Goal: Check status: Check status

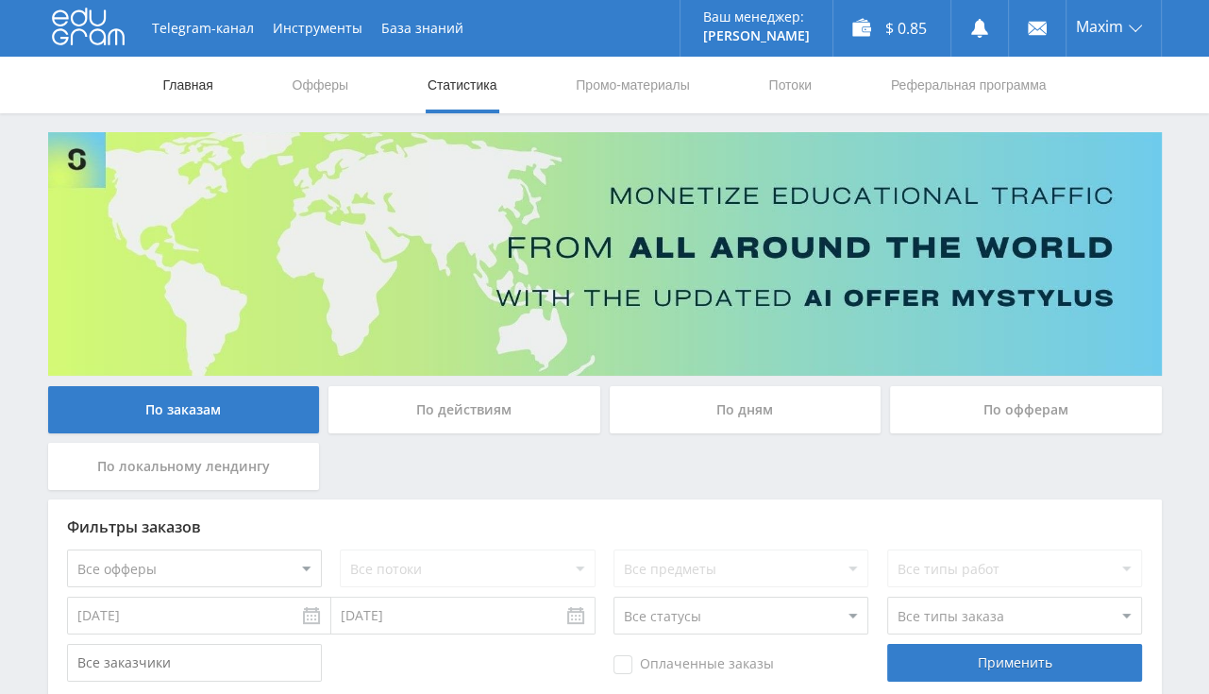
click at [202, 89] on link "Главная" at bounding box center [188, 85] width 54 height 57
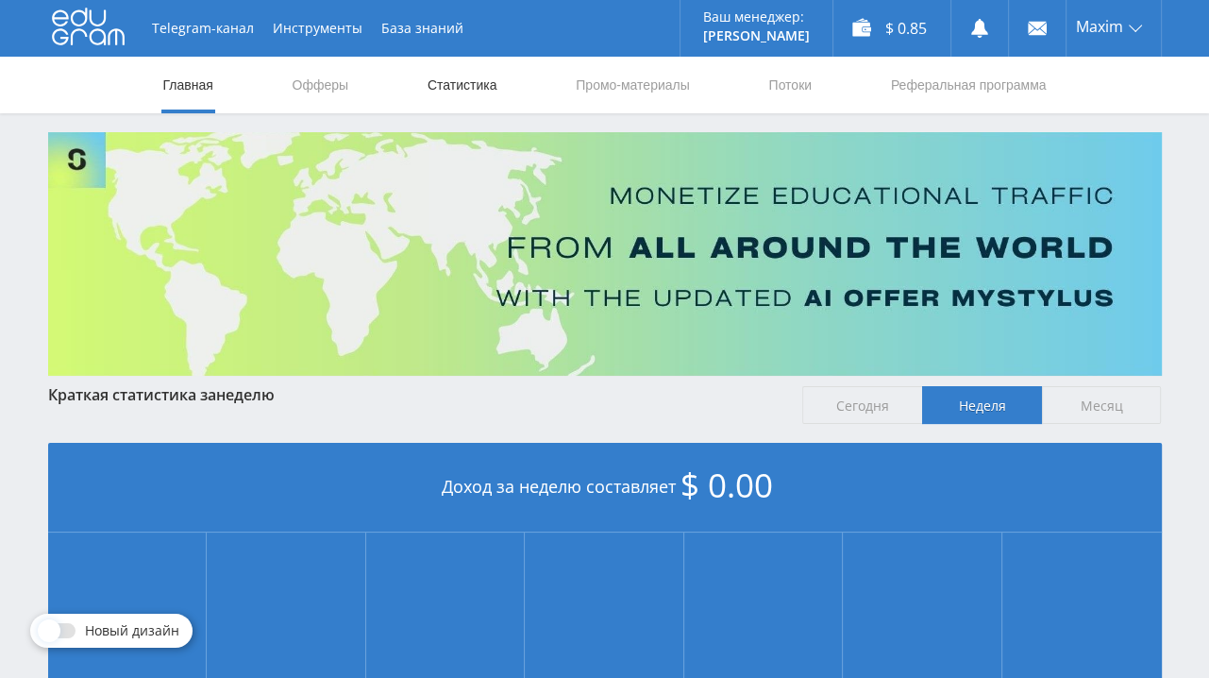
click at [489, 92] on link "Статистика" at bounding box center [463, 85] width 74 height 57
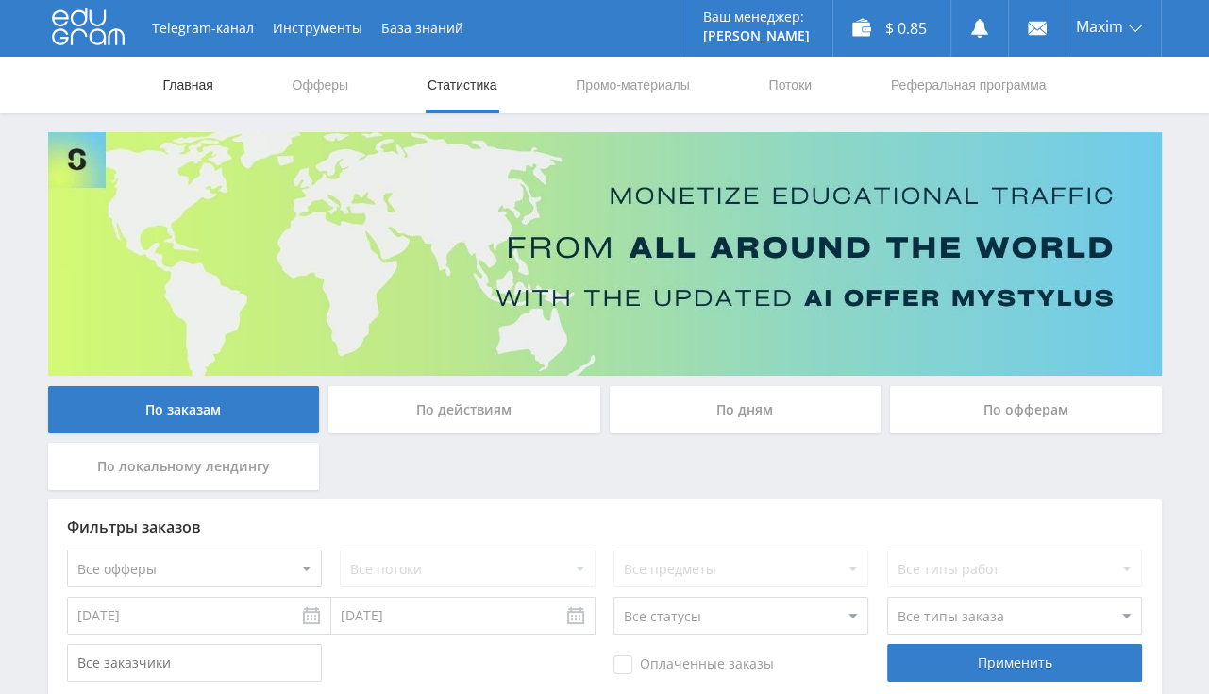
click at [190, 88] on link "Главная" at bounding box center [188, 85] width 54 height 57
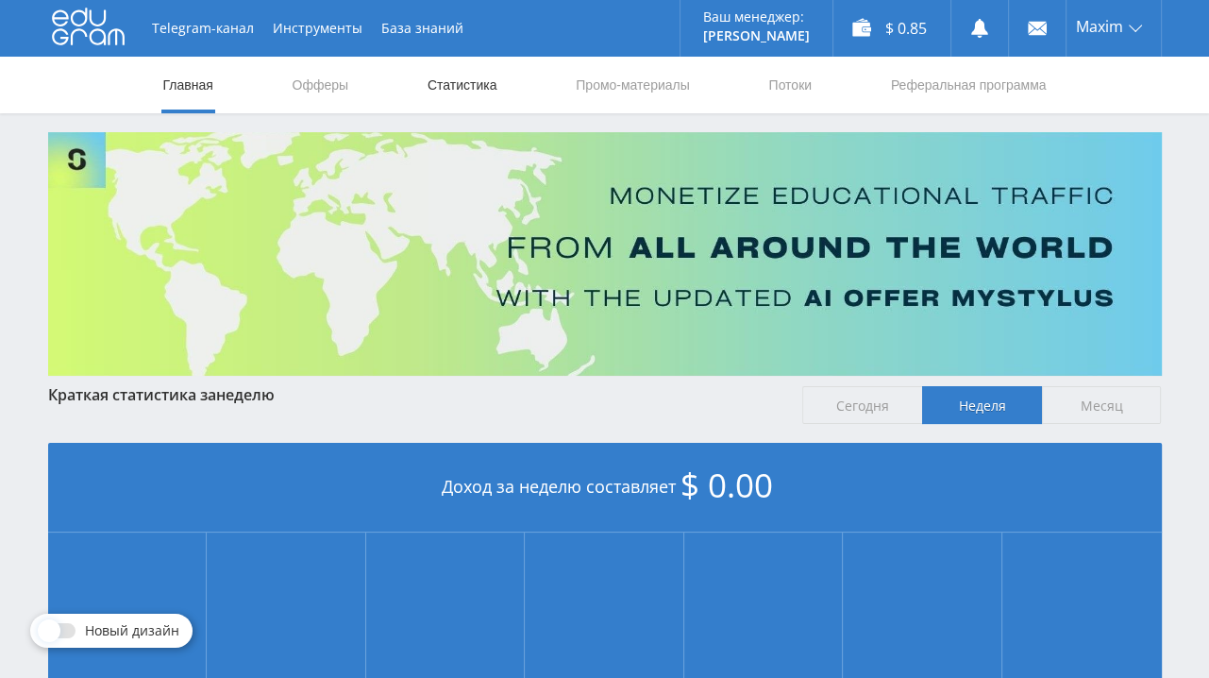
click at [478, 93] on link "Статистика" at bounding box center [463, 85] width 74 height 57
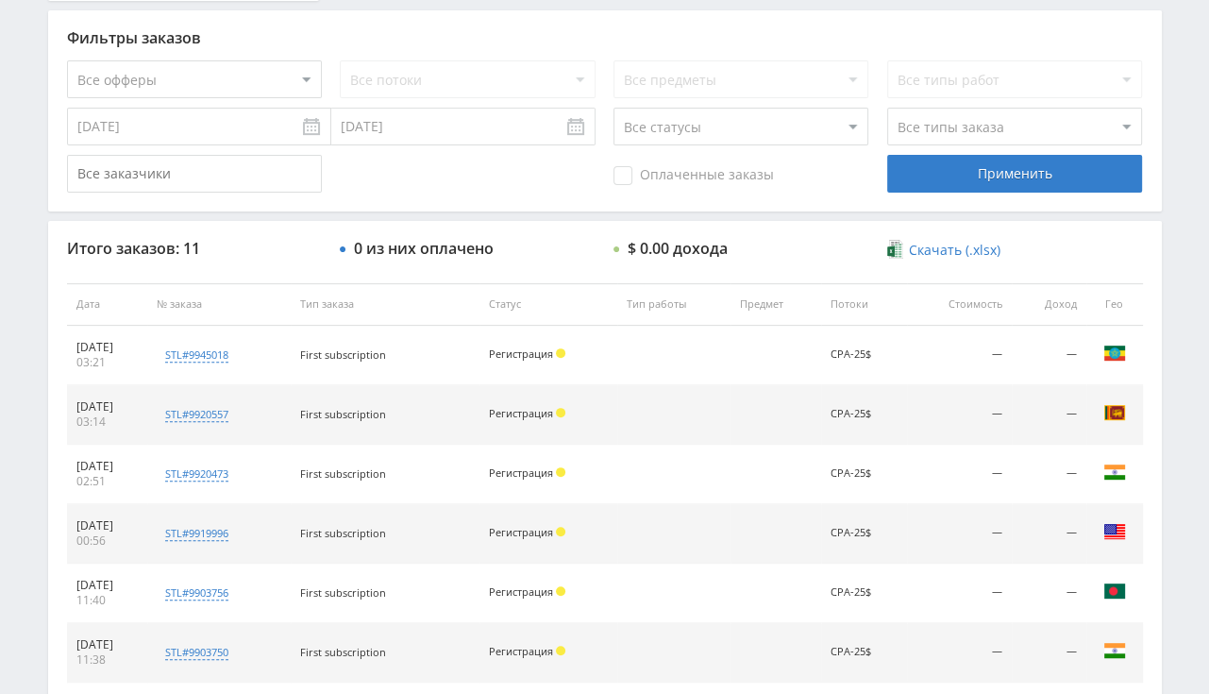
scroll to position [91, 0]
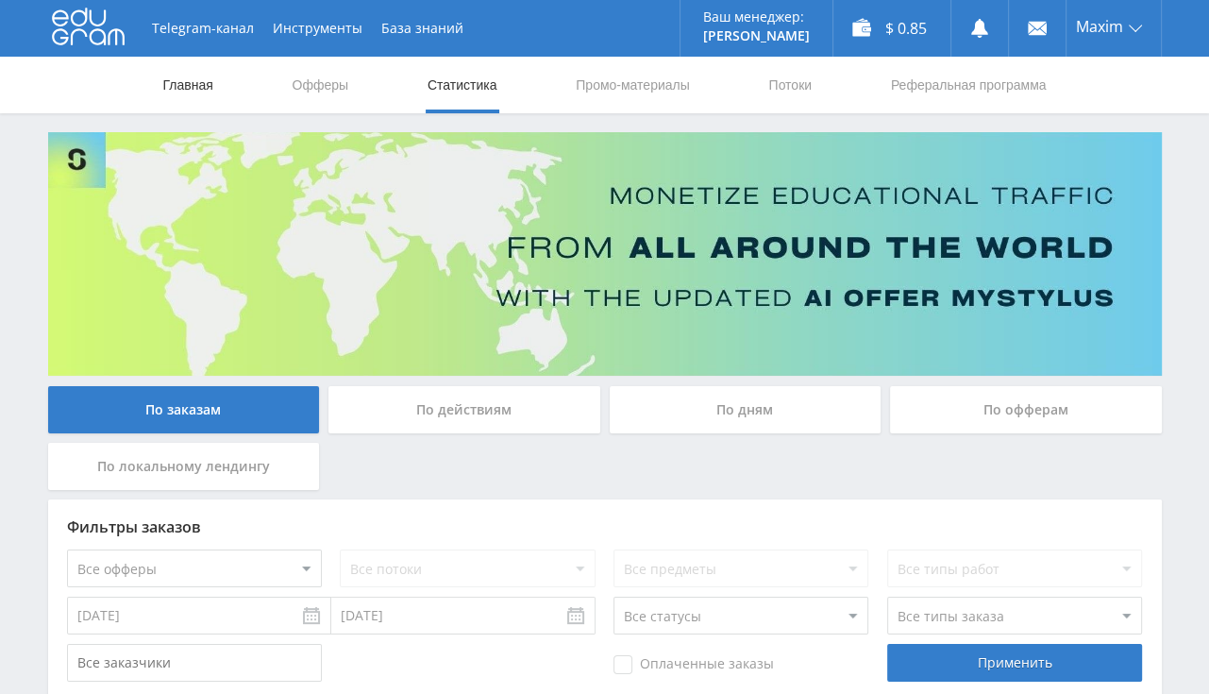
click at [201, 92] on link "Главная" at bounding box center [188, 85] width 54 height 57
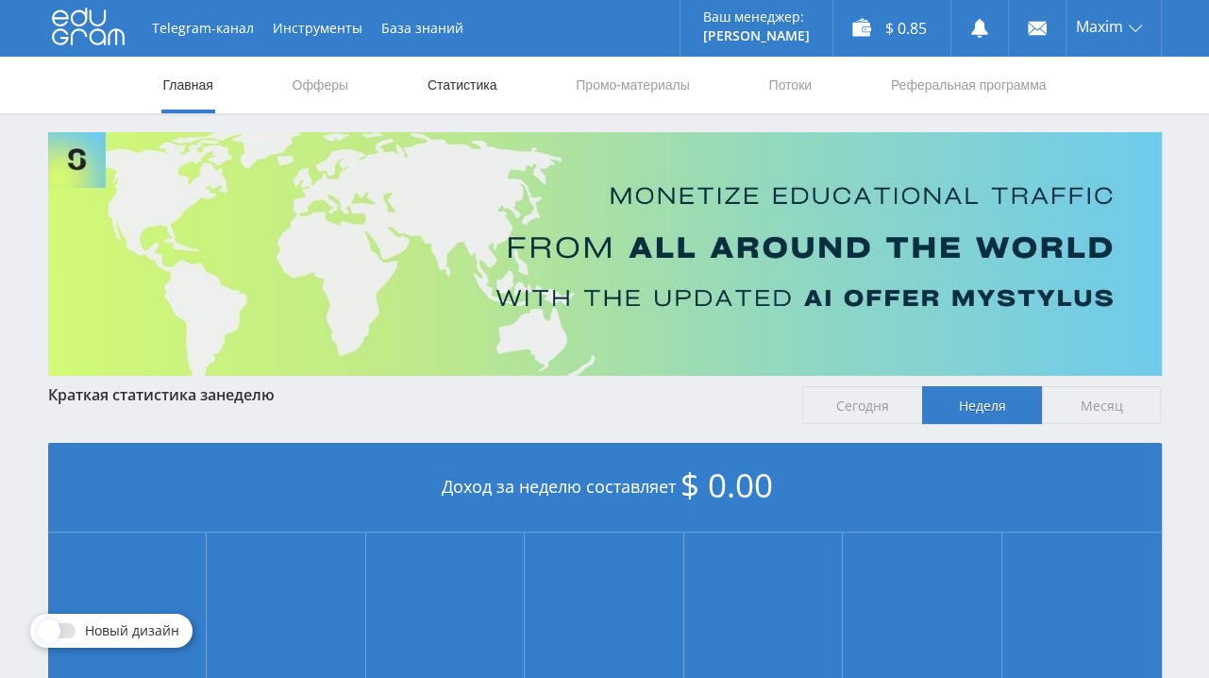
click at [478, 104] on link "Статистика" at bounding box center [463, 85] width 74 height 57
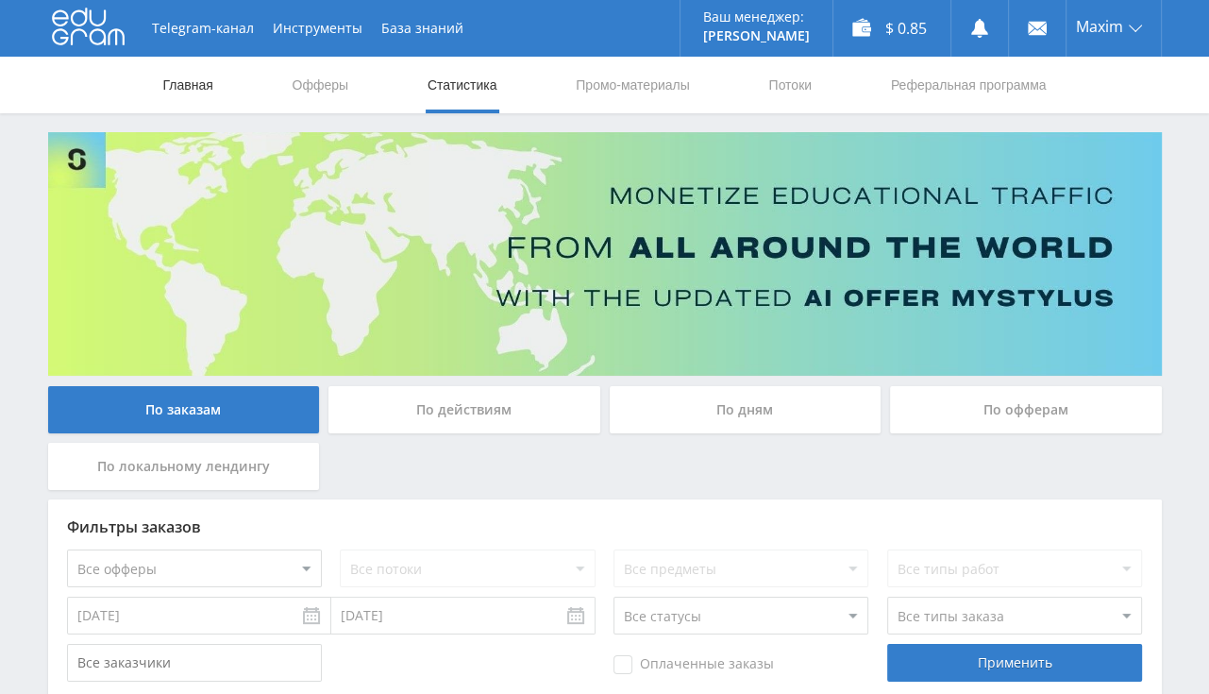
click at [210, 86] on link "Главная" at bounding box center [188, 85] width 54 height 57
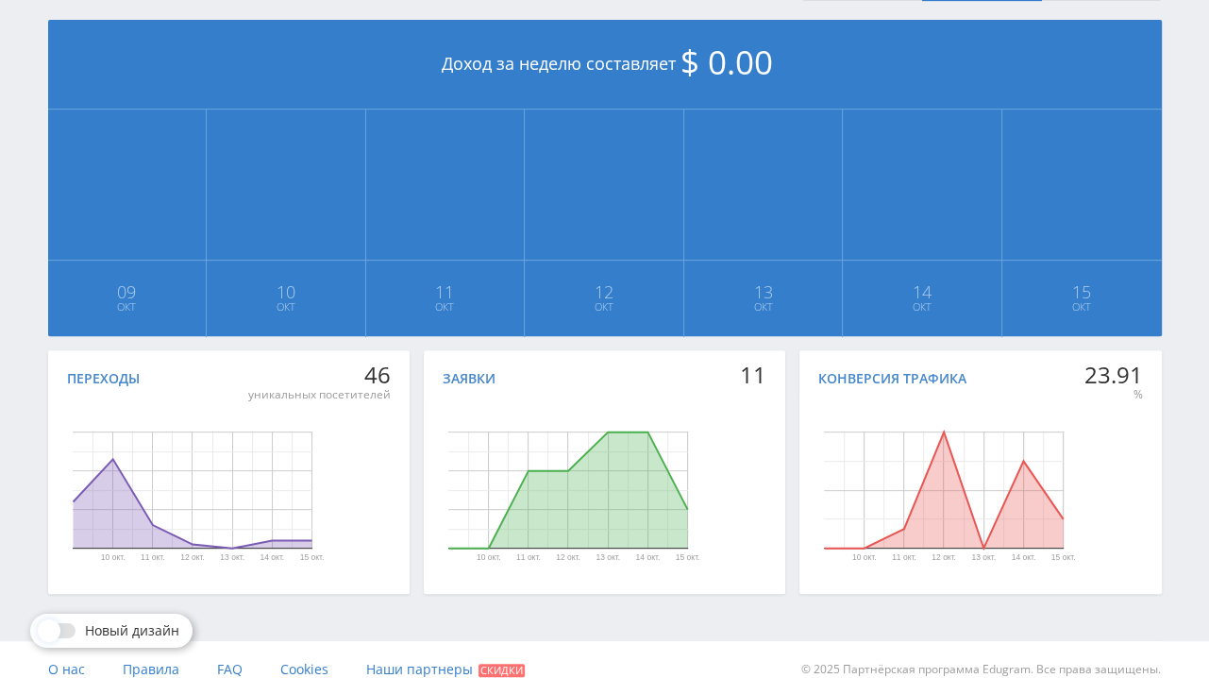
scroll to position [442, 0]
